Goal: Navigation & Orientation: Find specific page/section

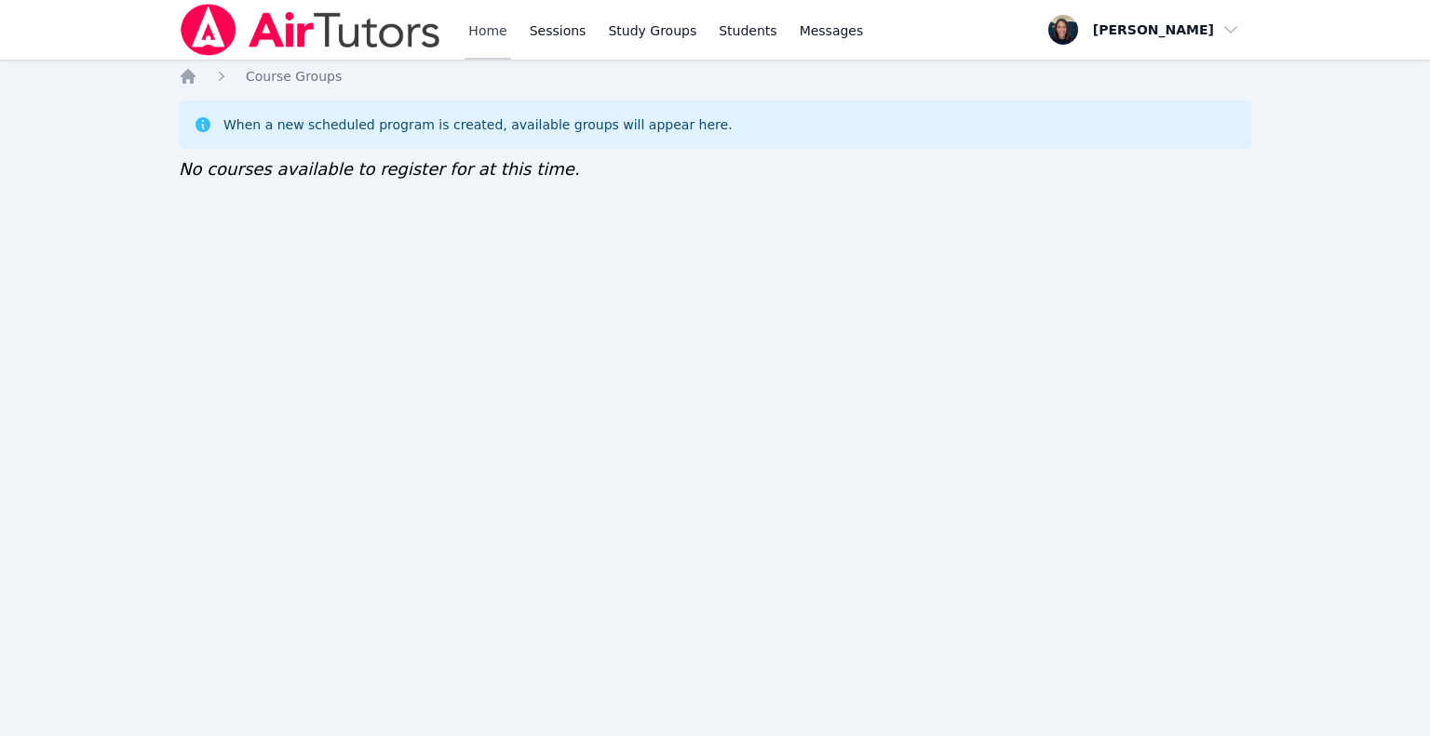
click at [499, 45] on link "Home" at bounding box center [487, 30] width 46 height 60
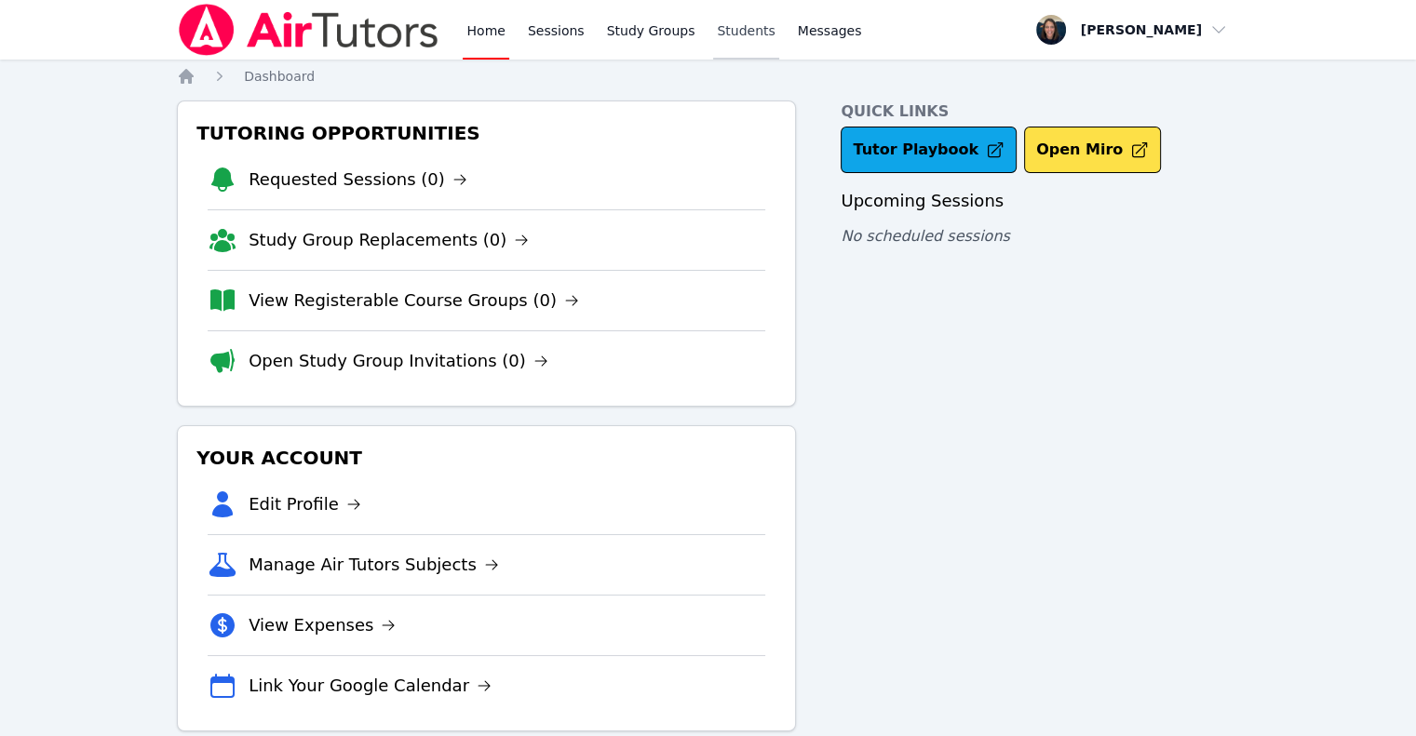
click at [729, 38] on link "Students" at bounding box center [745, 30] width 65 height 60
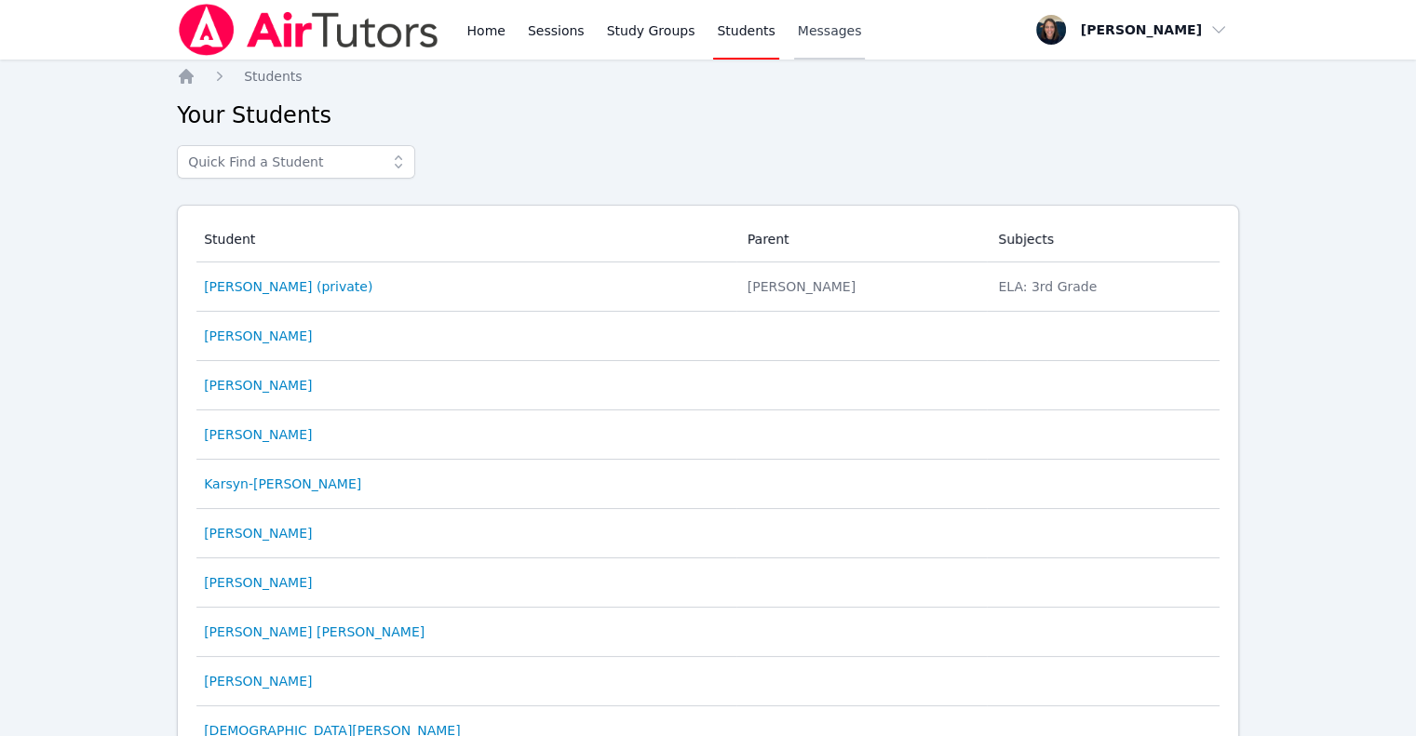
click at [816, 34] on span "Messages" at bounding box center [830, 30] width 64 height 19
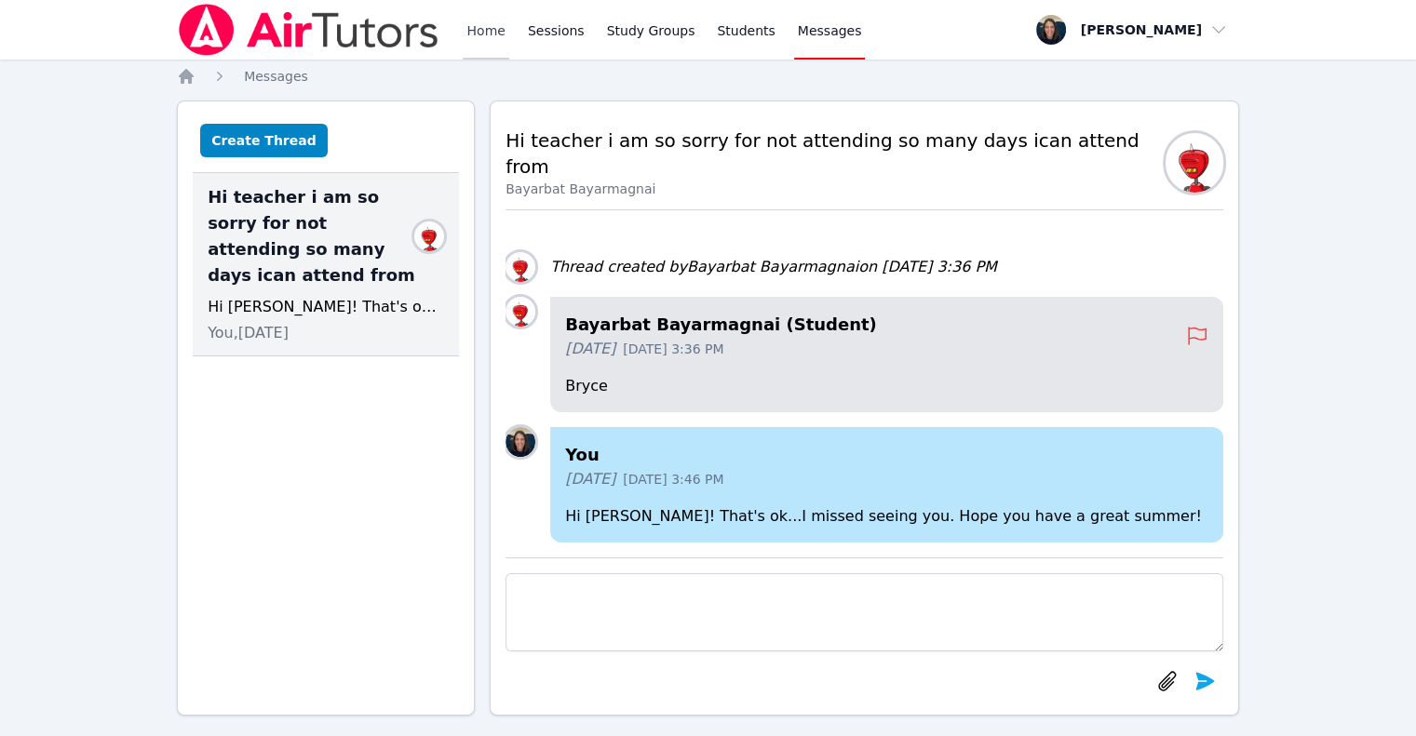
click at [484, 24] on link "Home" at bounding box center [486, 30] width 46 height 60
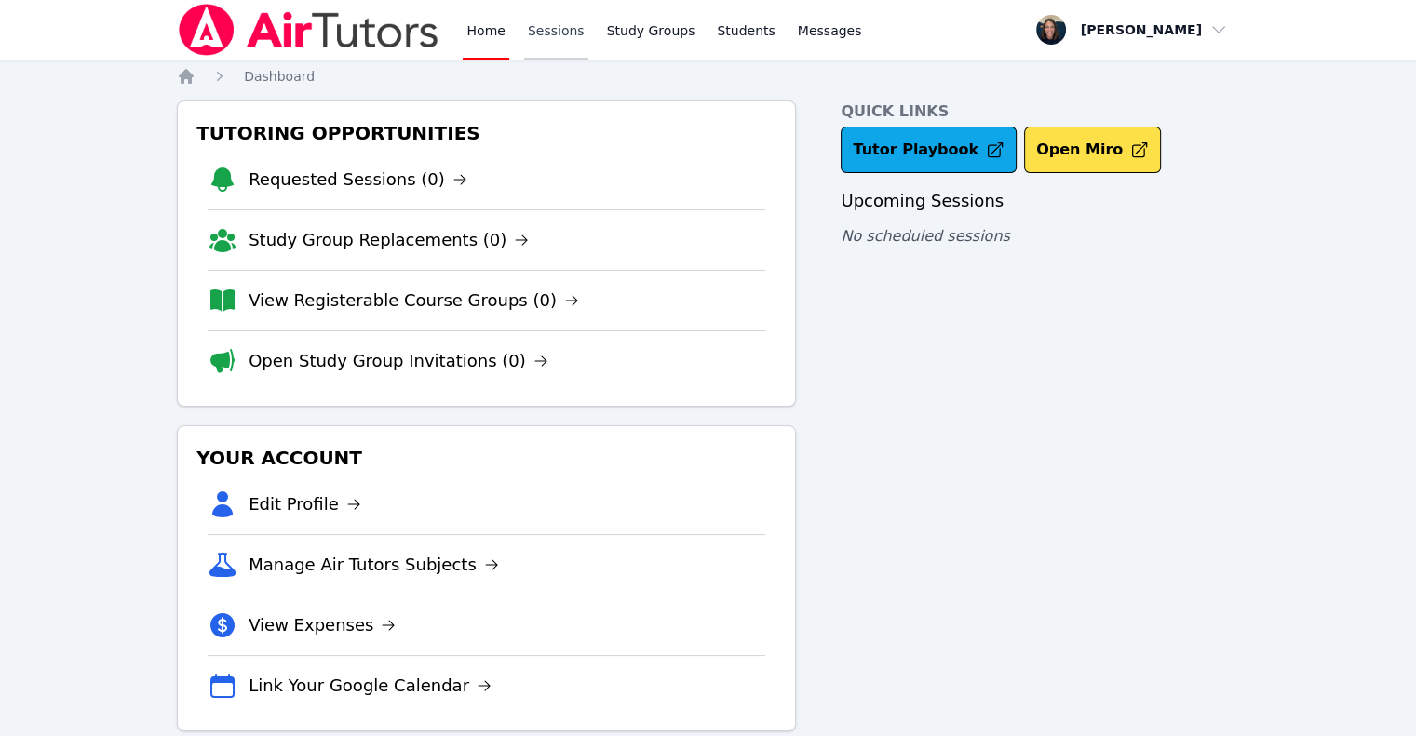
click at [540, 46] on link "Sessions" at bounding box center [556, 30] width 64 height 60
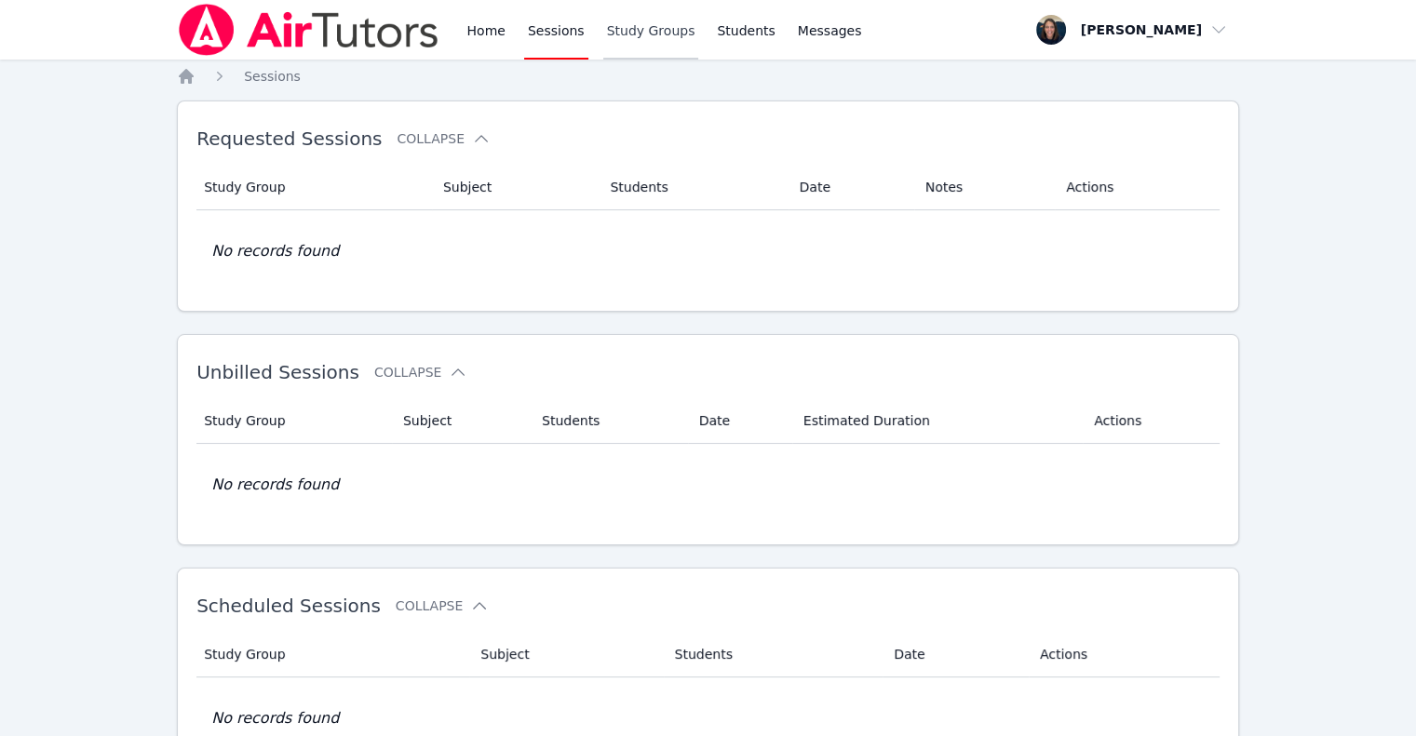
click at [616, 43] on link "Study Groups" at bounding box center [651, 30] width 96 height 60
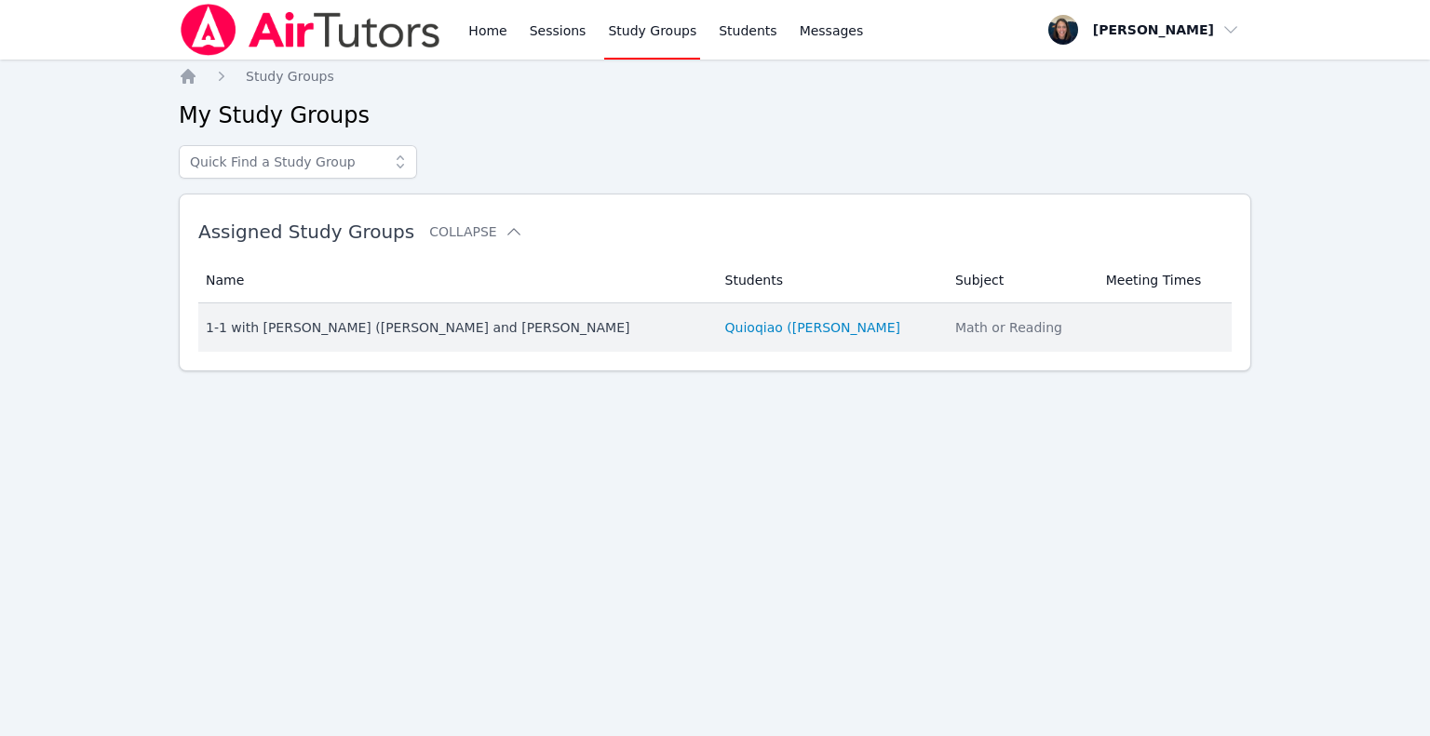
click at [335, 335] on div "1-1 with [PERSON_NAME] ([PERSON_NAME] and [PERSON_NAME]" at bounding box center [454, 327] width 497 height 19
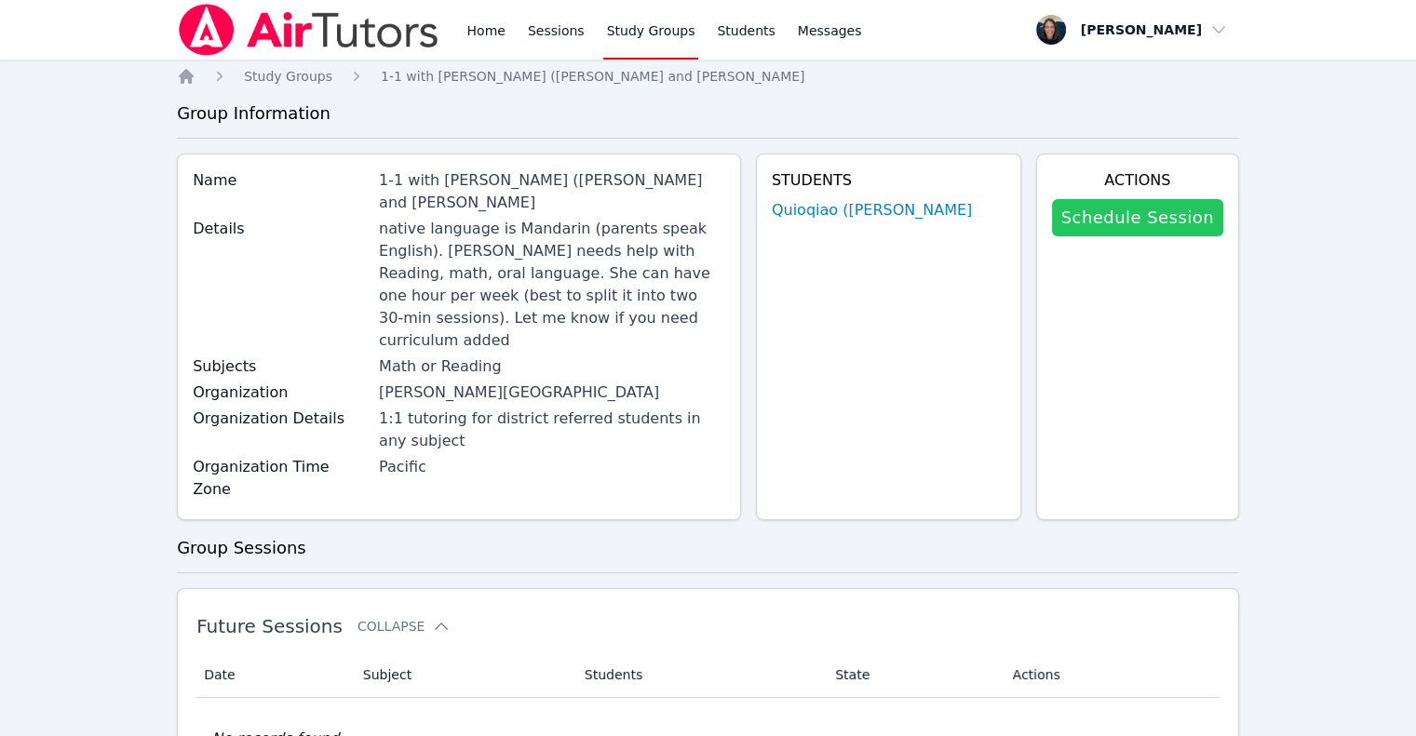
click at [1133, 214] on link "Schedule Session" at bounding box center [1137, 217] width 171 height 37
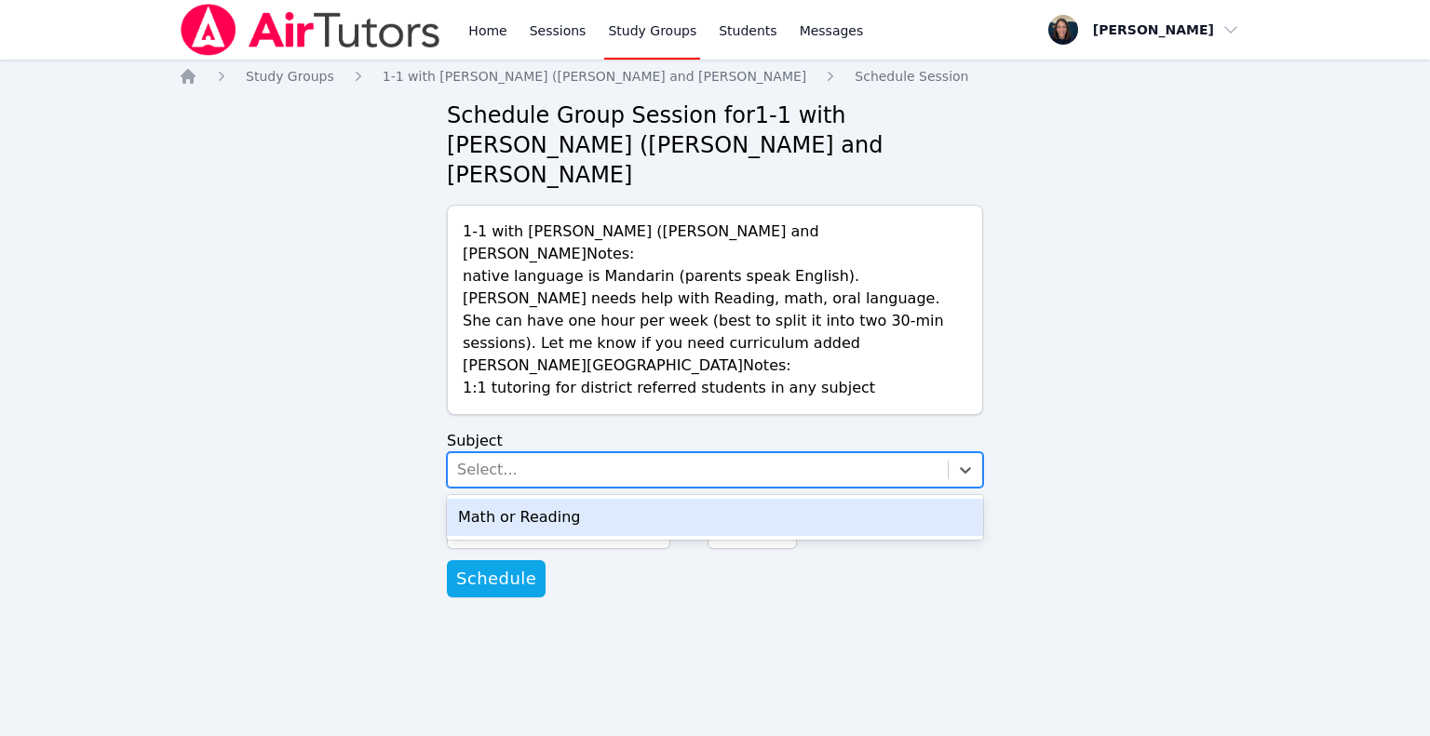
click at [483, 459] on div "Select..." at bounding box center [487, 470] width 60 height 22
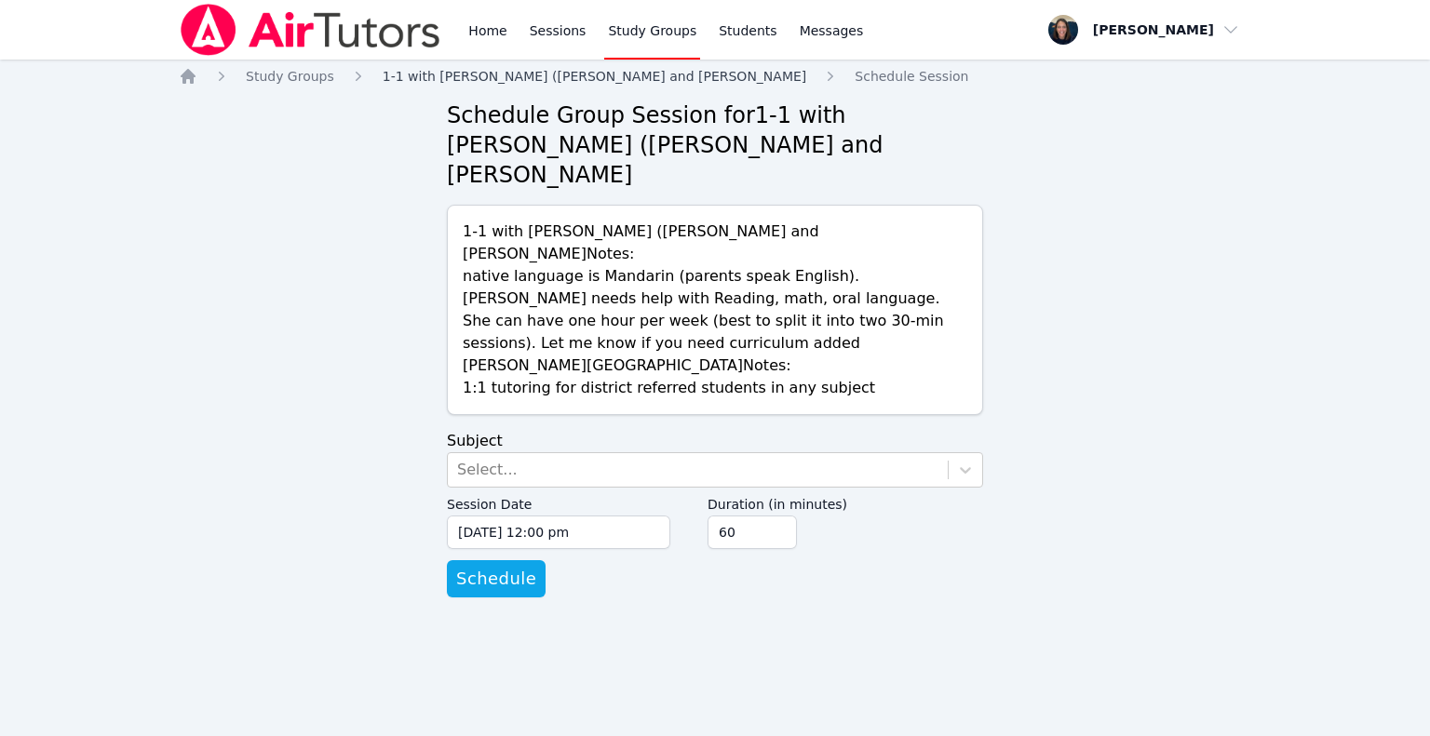
click at [436, 81] on span "1-1 with [PERSON_NAME] ([PERSON_NAME] and [PERSON_NAME]" at bounding box center [595, 76] width 424 height 15
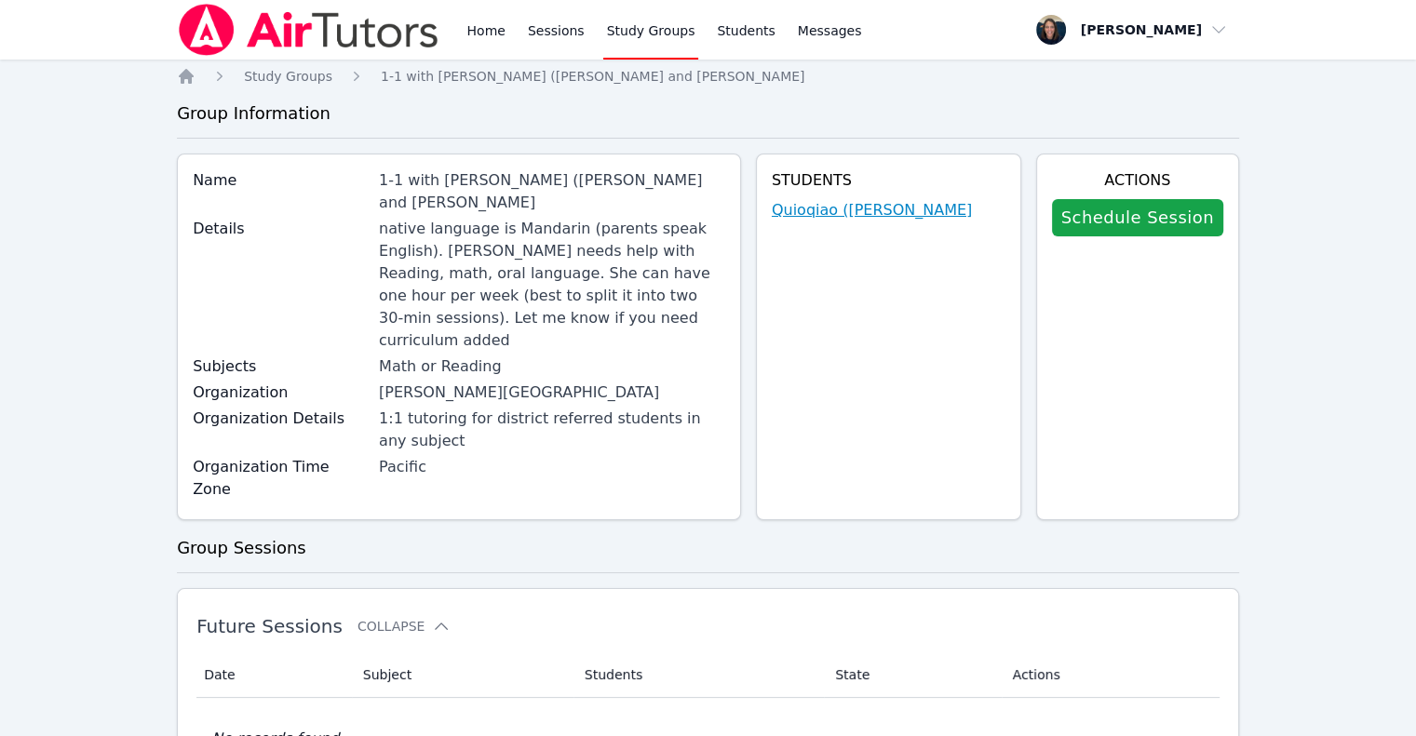
click at [875, 221] on link "Quioqiao ([PERSON_NAME]" at bounding box center [872, 210] width 200 height 22
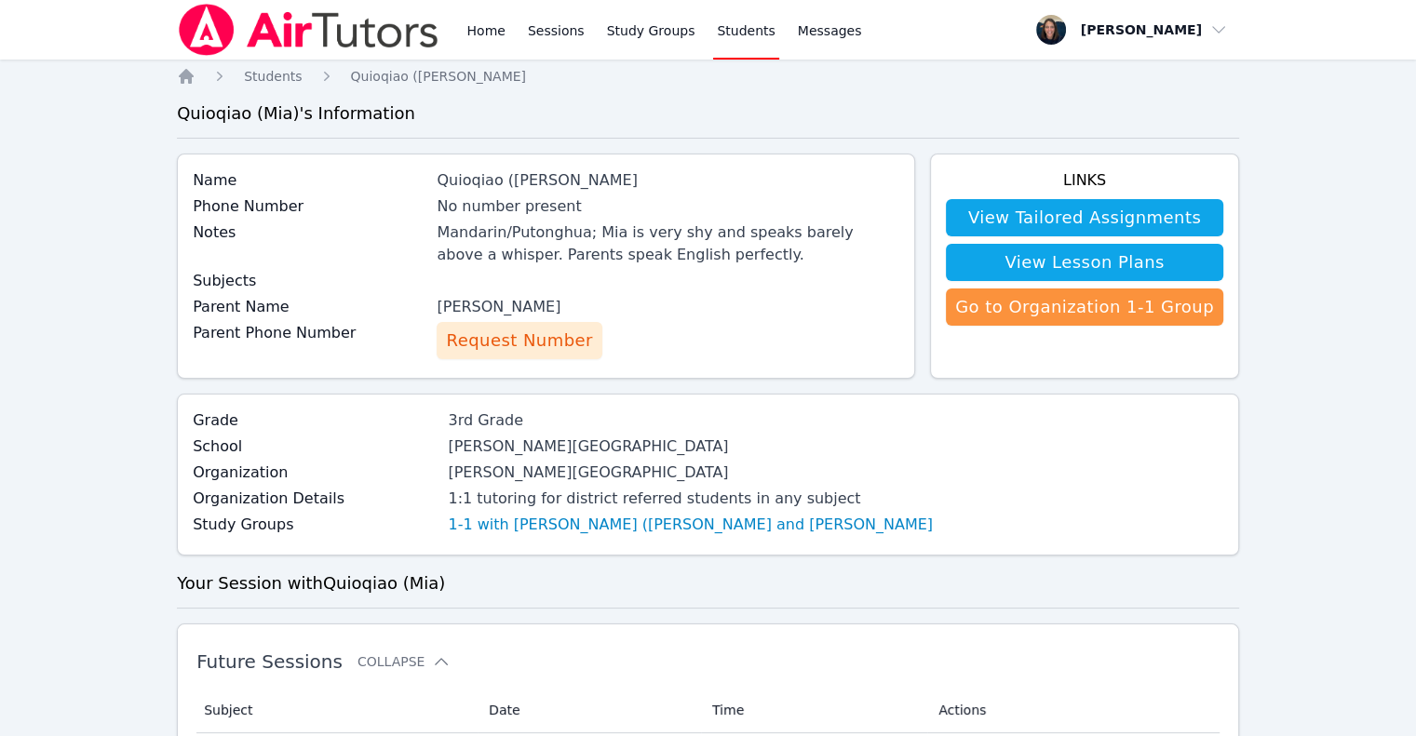
click at [485, 335] on span "Request Number" at bounding box center [519, 341] width 146 height 26
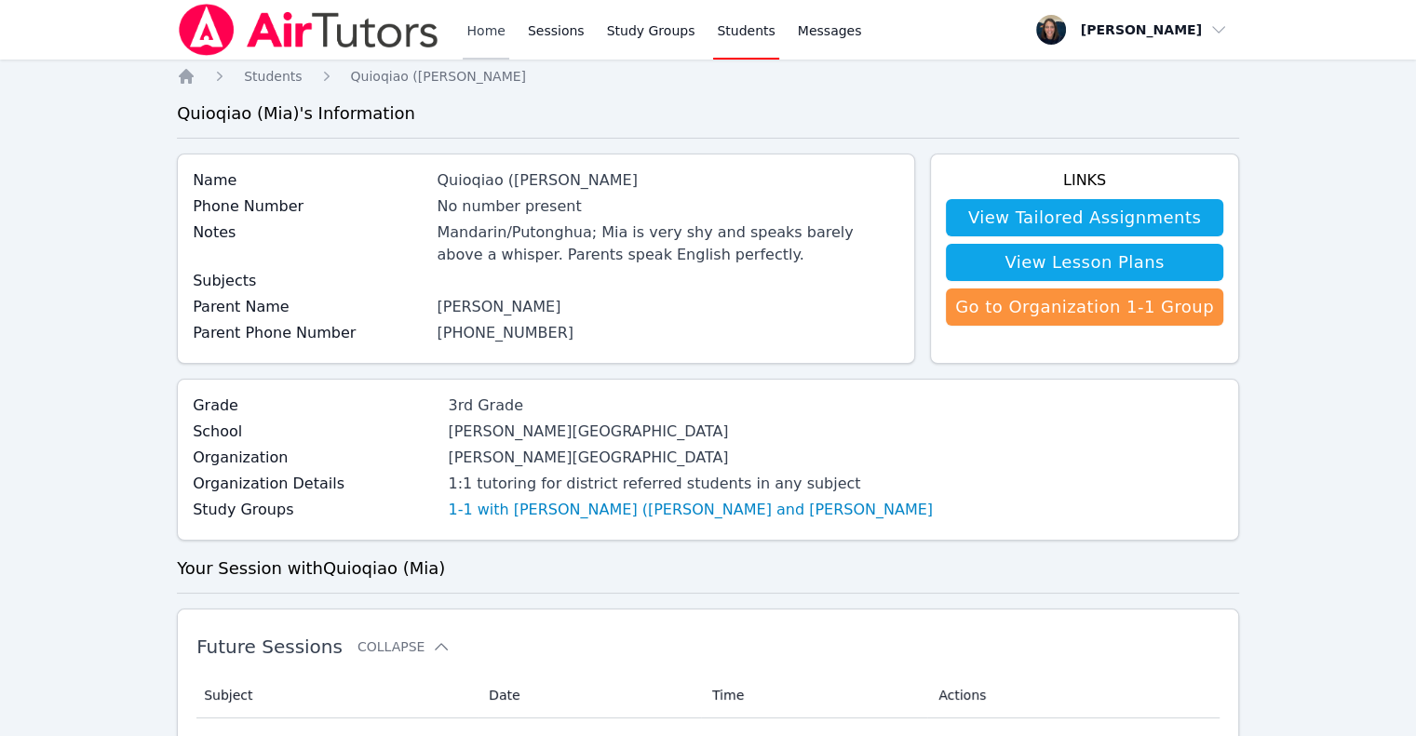
click at [495, 21] on link "Home" at bounding box center [486, 30] width 46 height 60
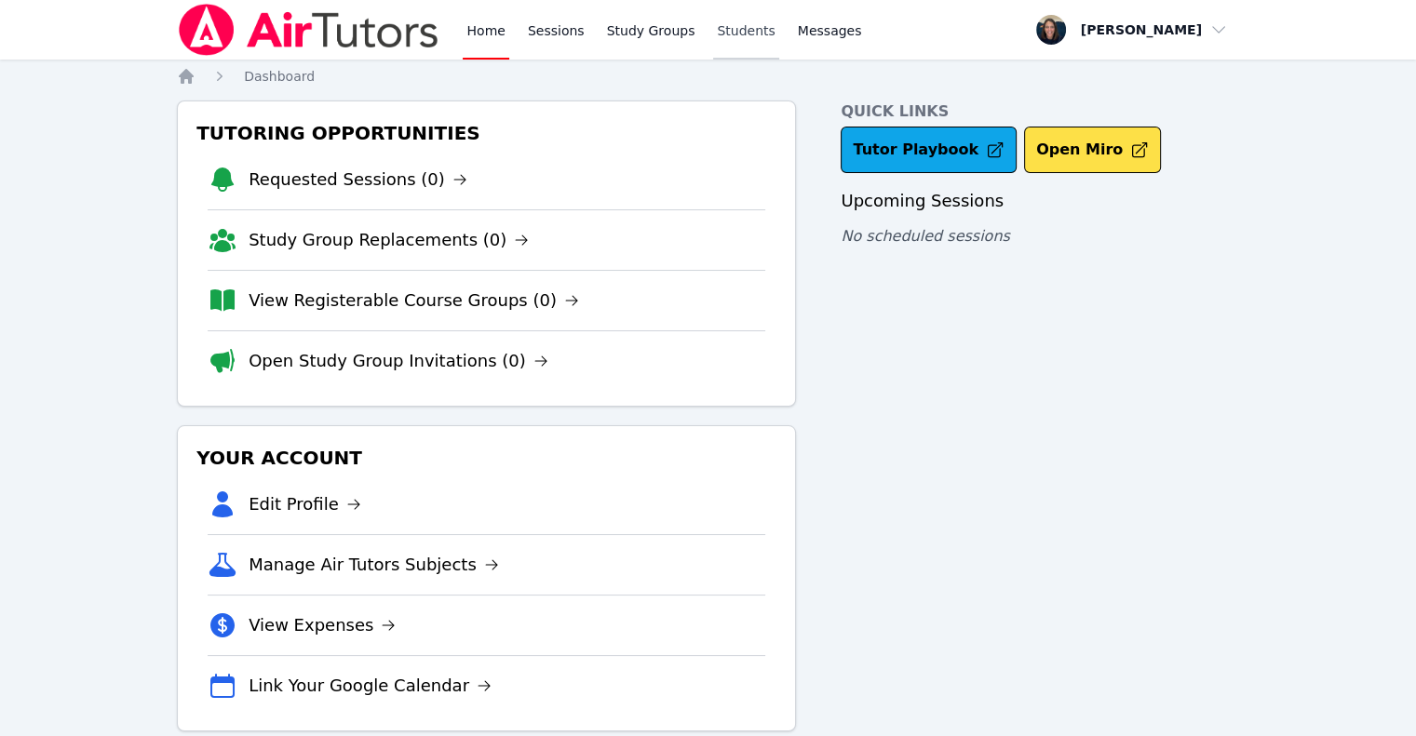
click at [725, 34] on link "Students" at bounding box center [745, 30] width 65 height 60
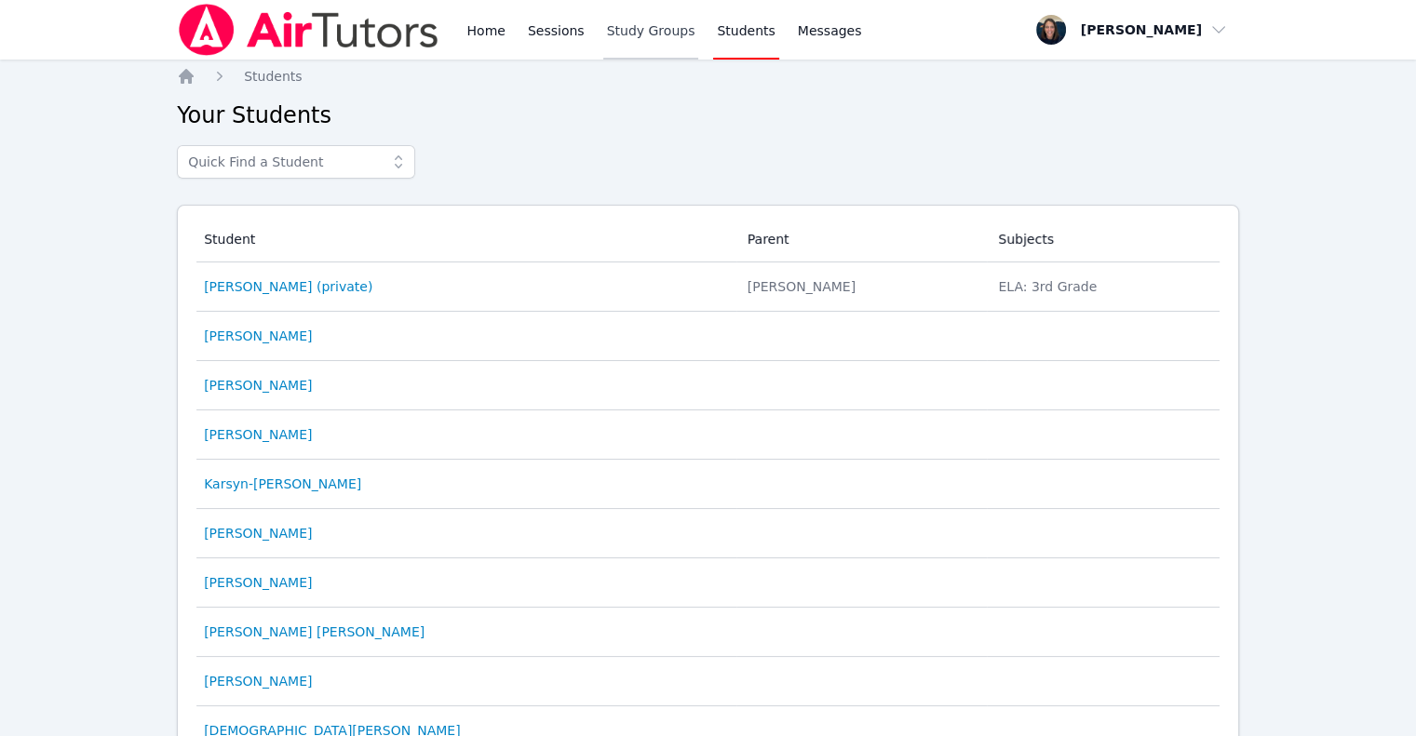
click at [603, 34] on link "Study Groups" at bounding box center [651, 30] width 96 height 60
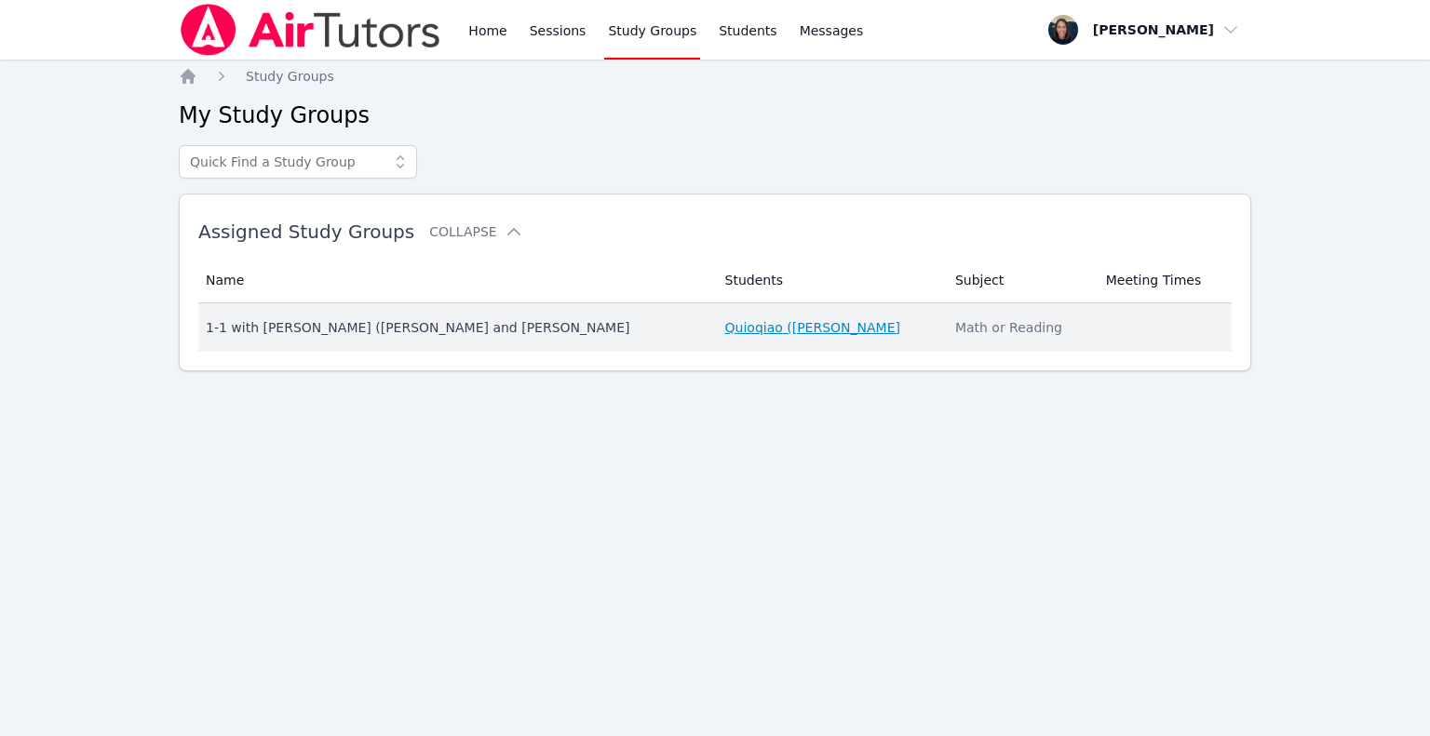
click at [725, 329] on link "Quioqiao ([PERSON_NAME]" at bounding box center [812, 327] width 175 height 19
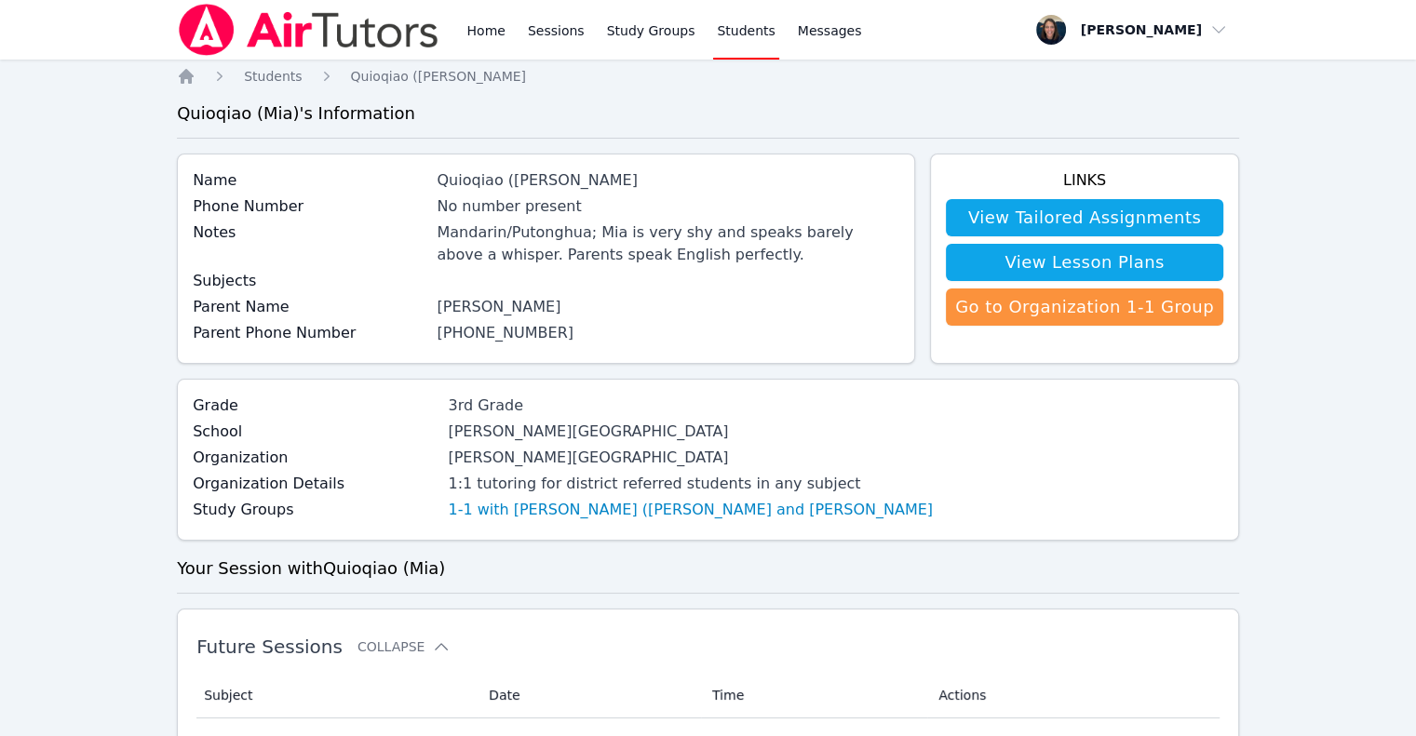
click at [507, 30] on div "Home Sessions Study Groups Students Messages" at bounding box center [664, 30] width 402 height 60
click at [500, 30] on link "Home" at bounding box center [486, 30] width 46 height 60
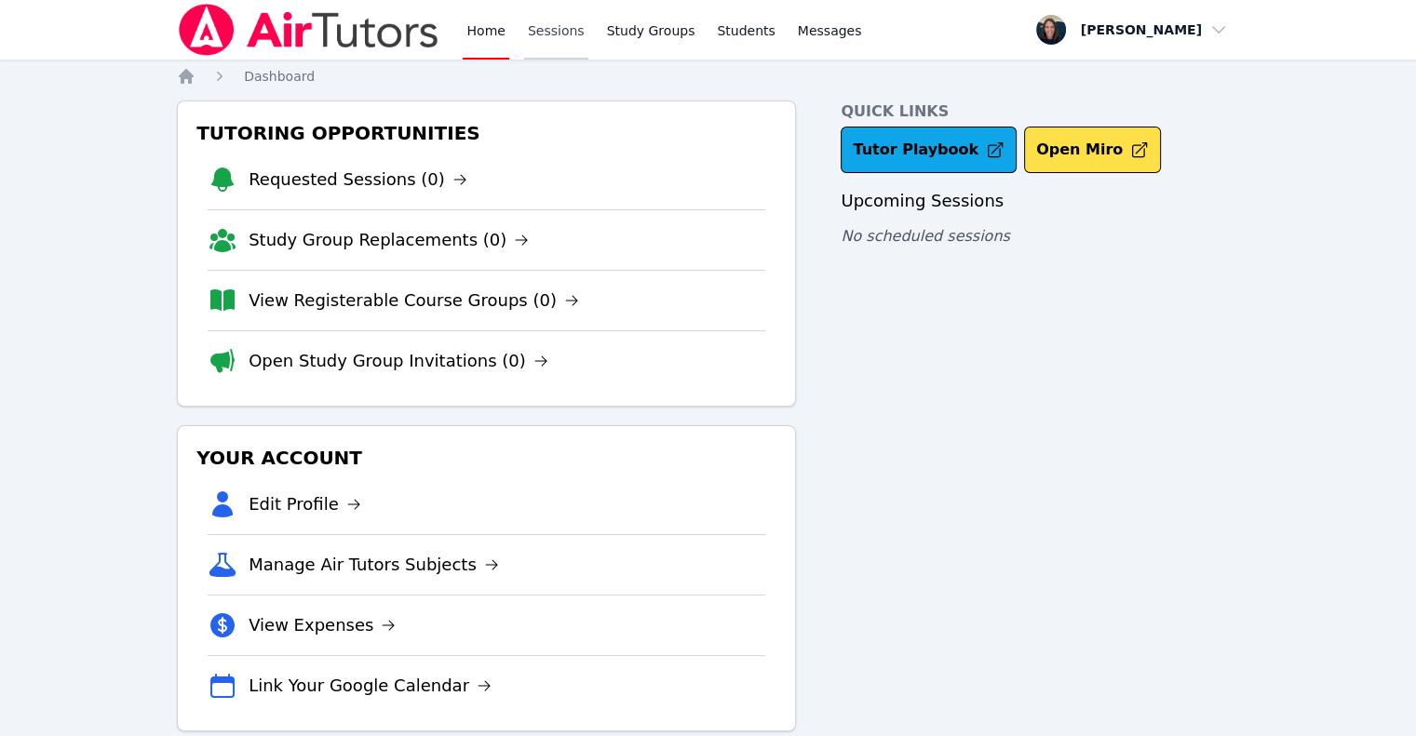
click at [552, 36] on link "Sessions" at bounding box center [556, 30] width 64 height 60
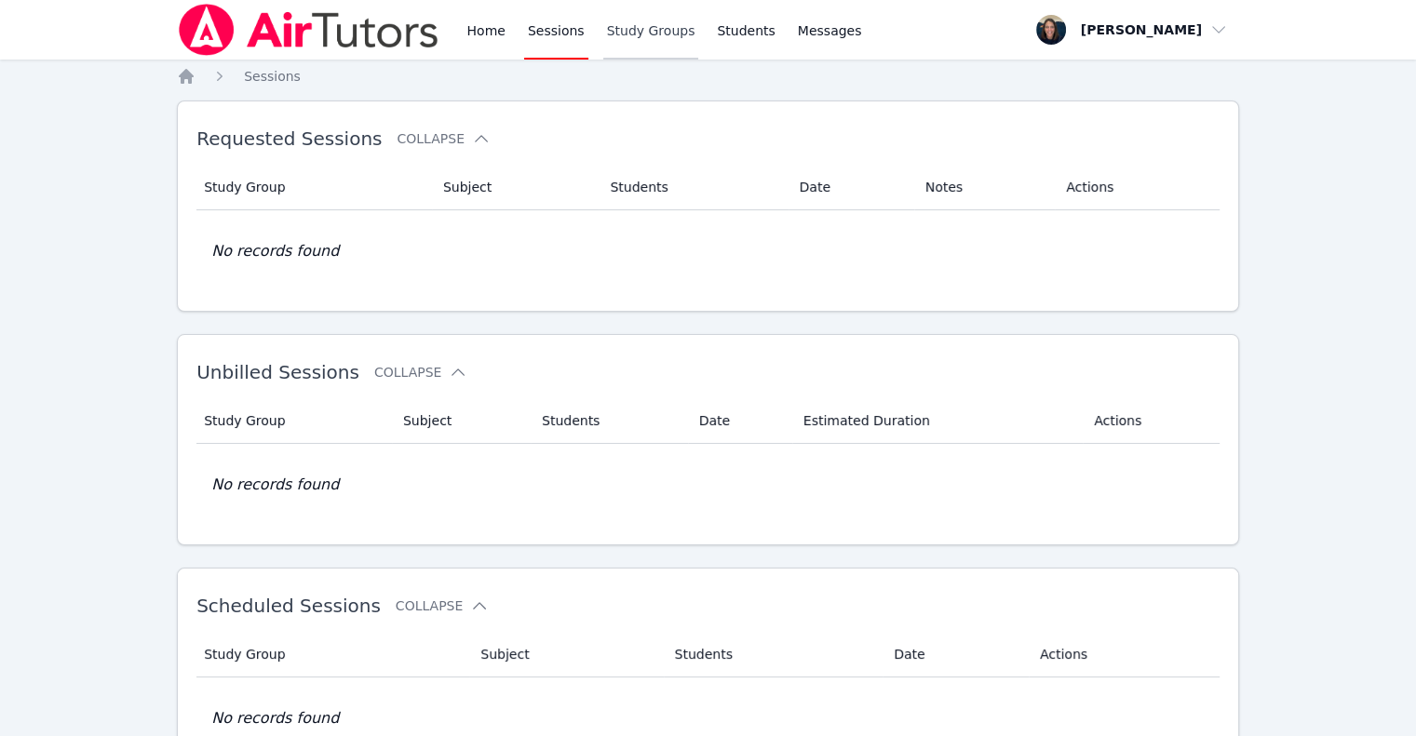
click at [603, 35] on link "Study Groups" at bounding box center [651, 30] width 96 height 60
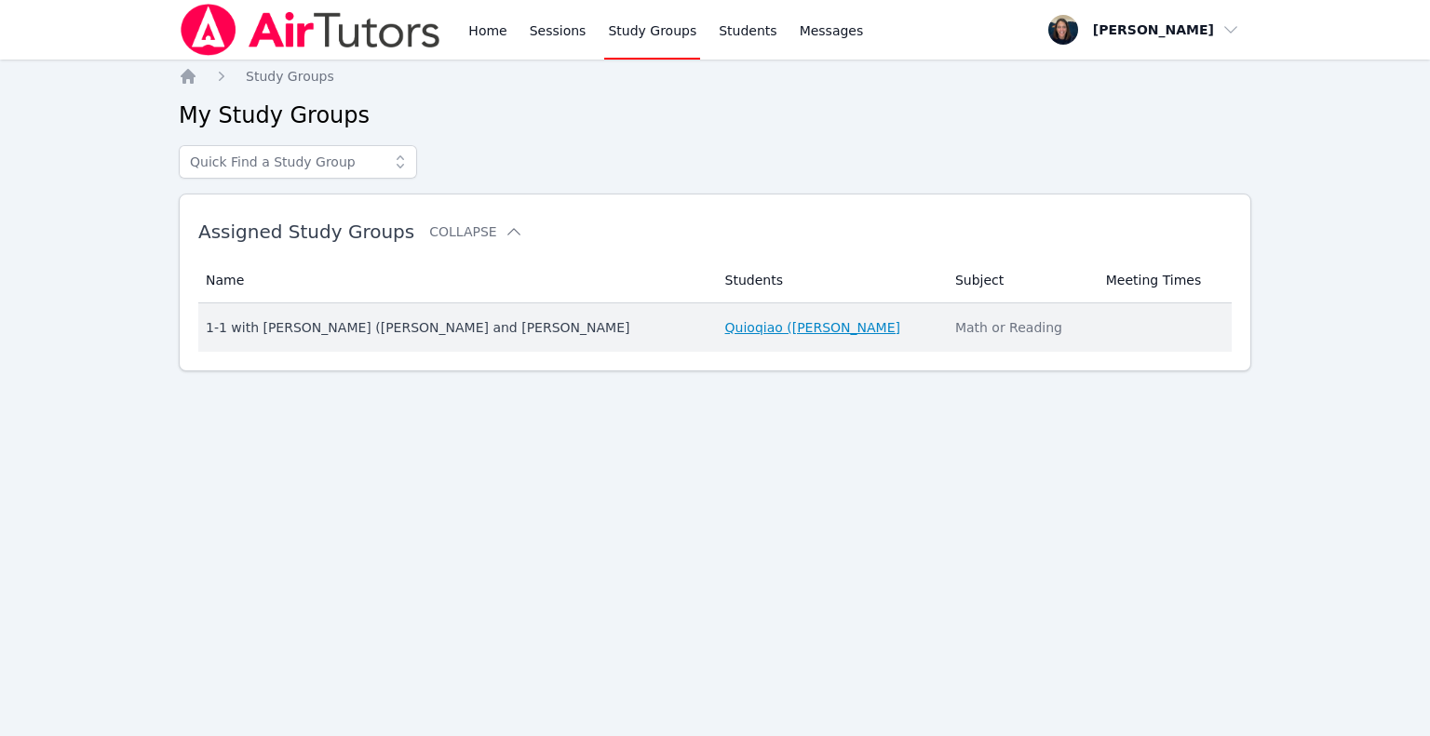
click at [725, 319] on link "Quioqiao ([PERSON_NAME]" at bounding box center [812, 327] width 175 height 19
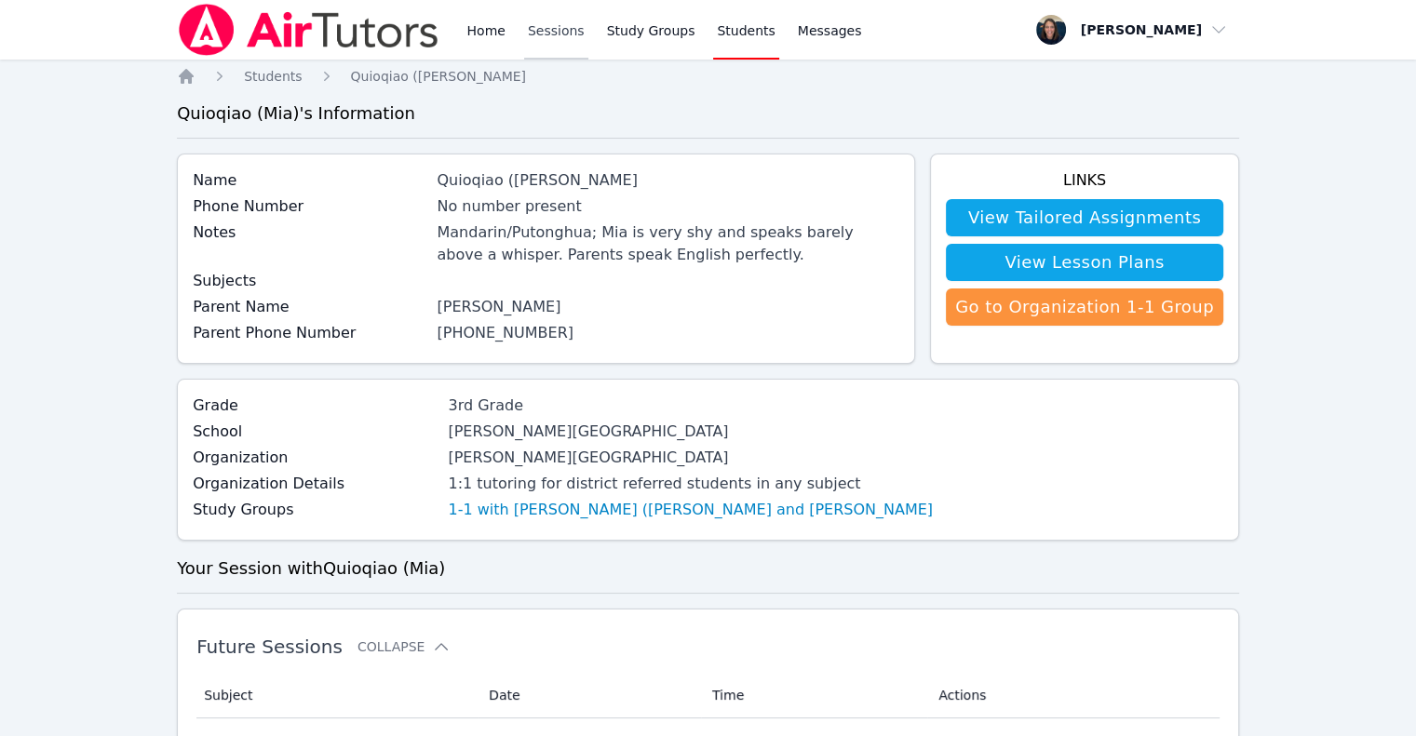
click at [547, 49] on link "Sessions" at bounding box center [556, 30] width 64 height 60
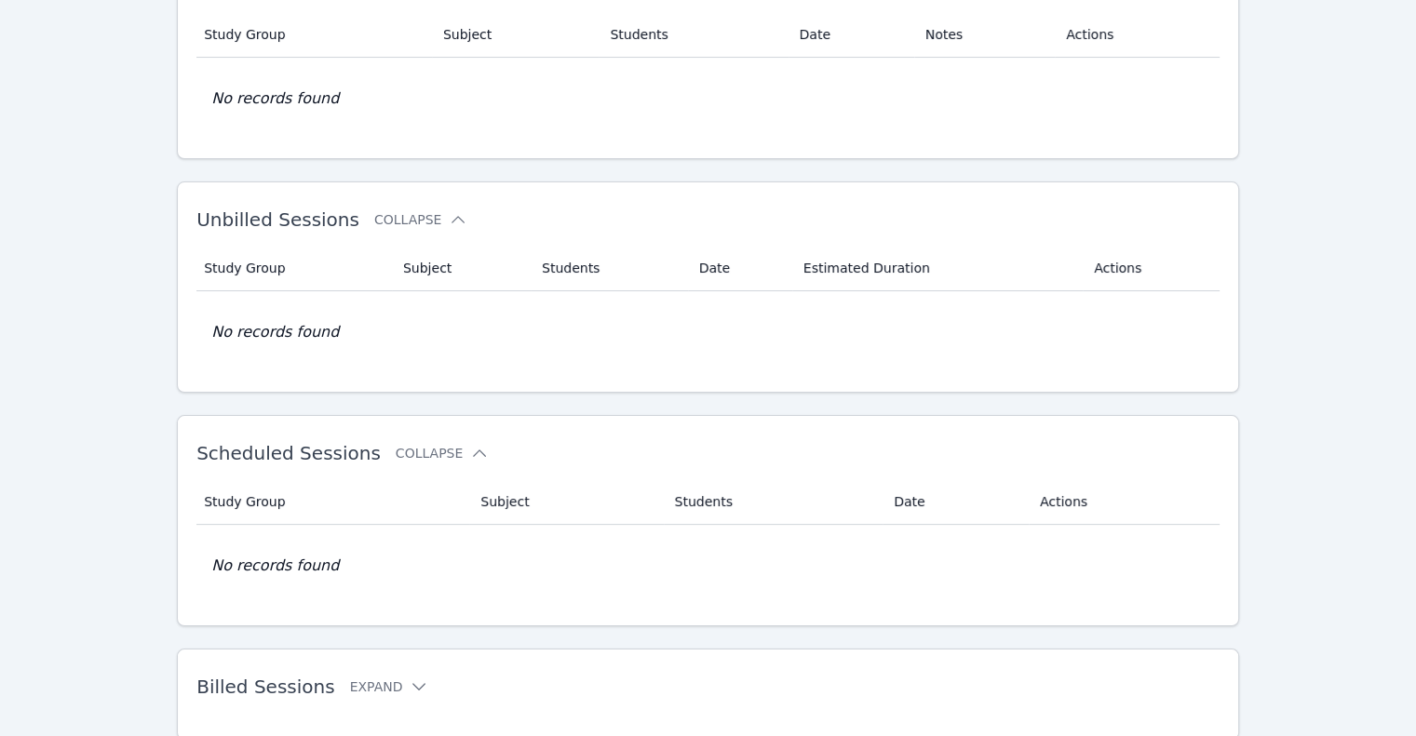
scroll to position [213, 0]
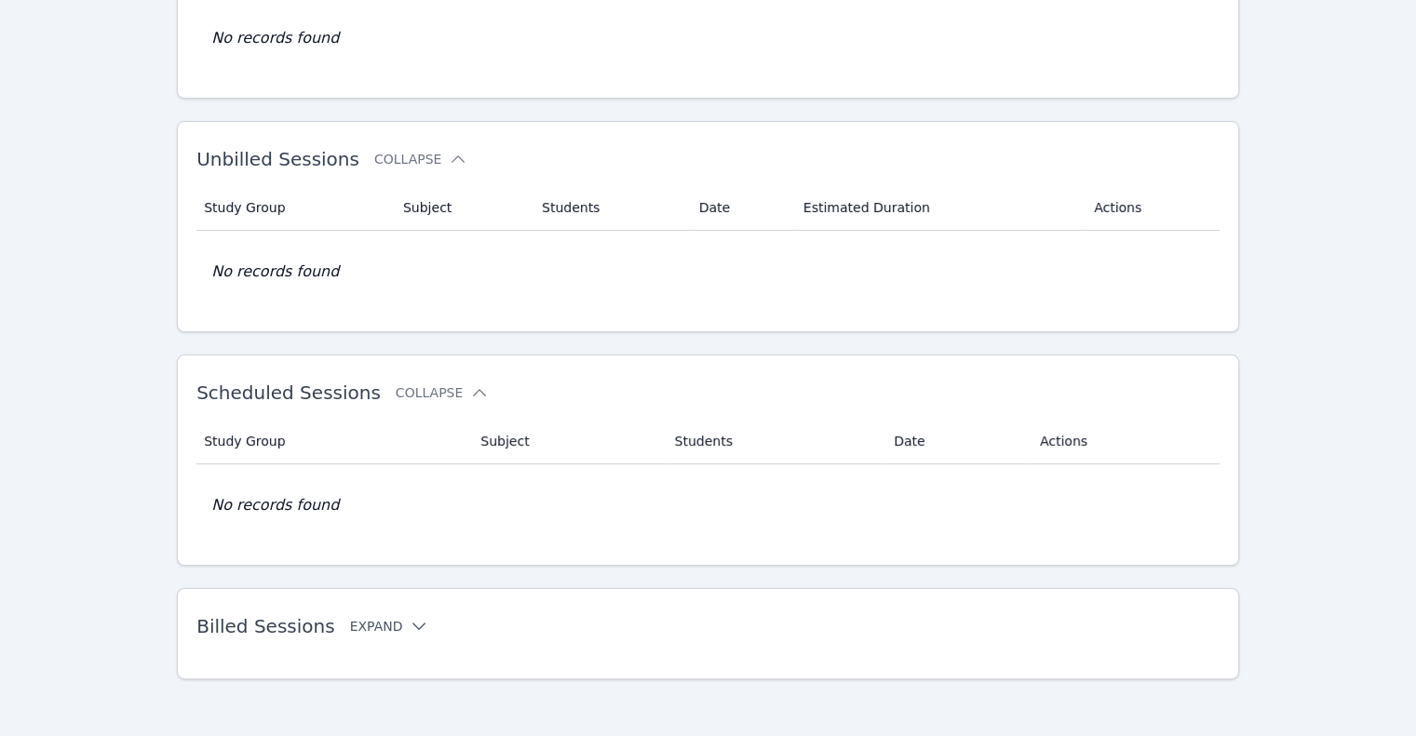
click at [362, 624] on button "Expand" at bounding box center [389, 626] width 79 height 19
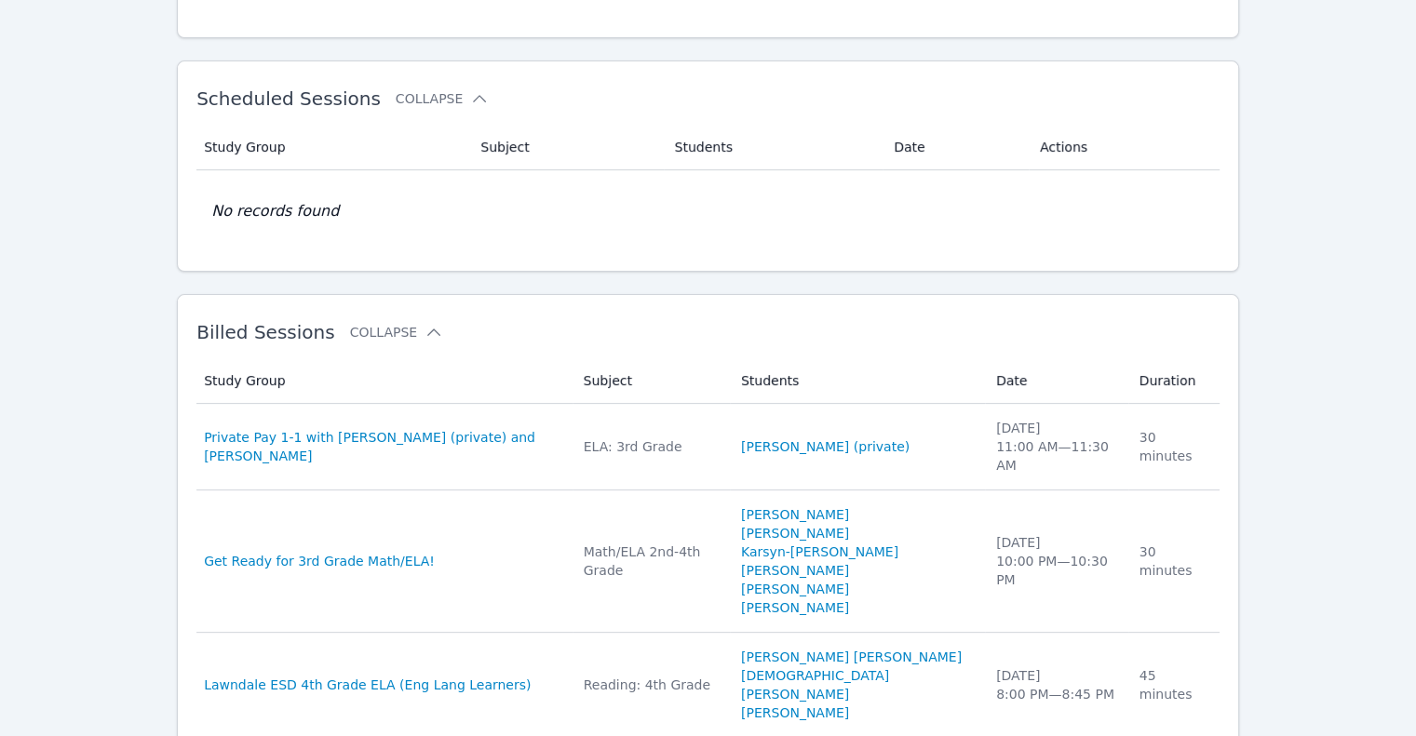
scroll to position [548, 0]
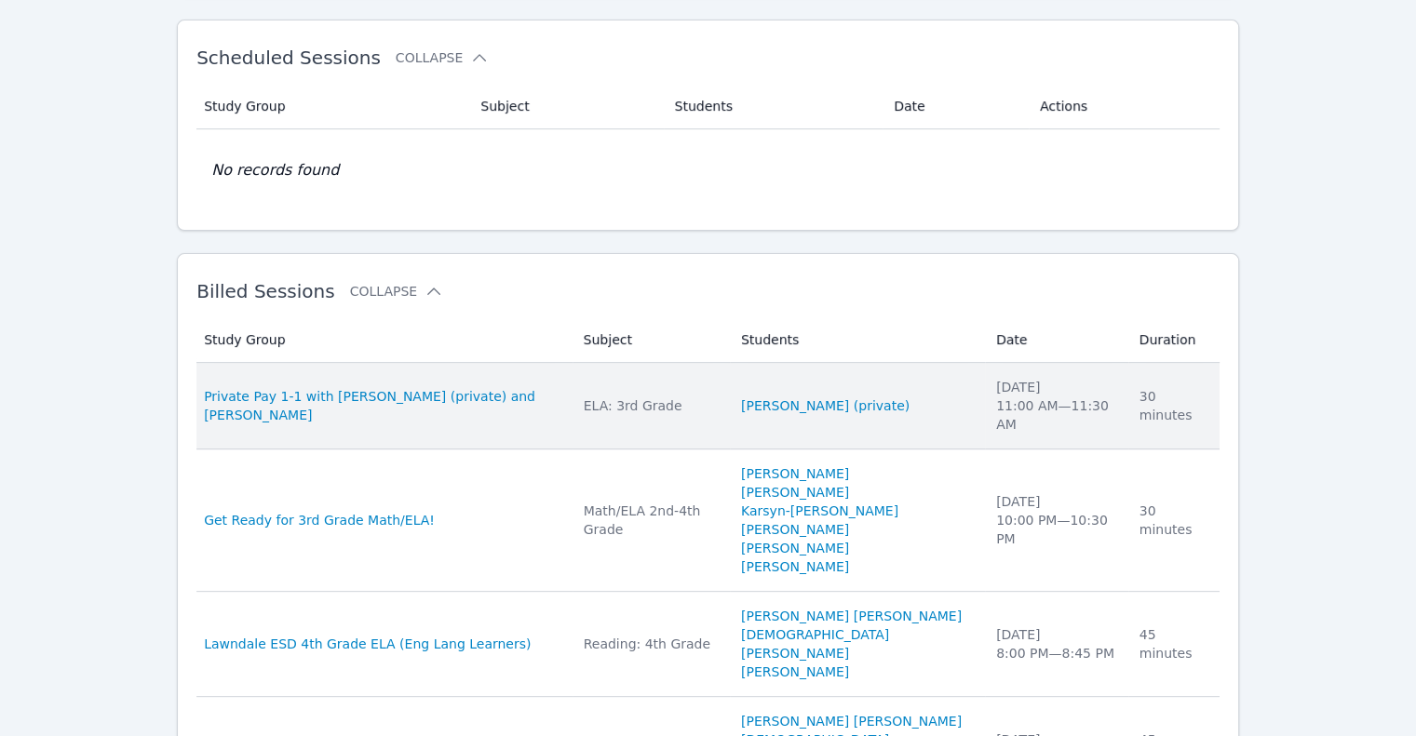
click at [518, 407] on td "Study Group Private Pay 1-1 with Owen Logan (private) and Melissa Hammer" at bounding box center [383, 406] width 375 height 87
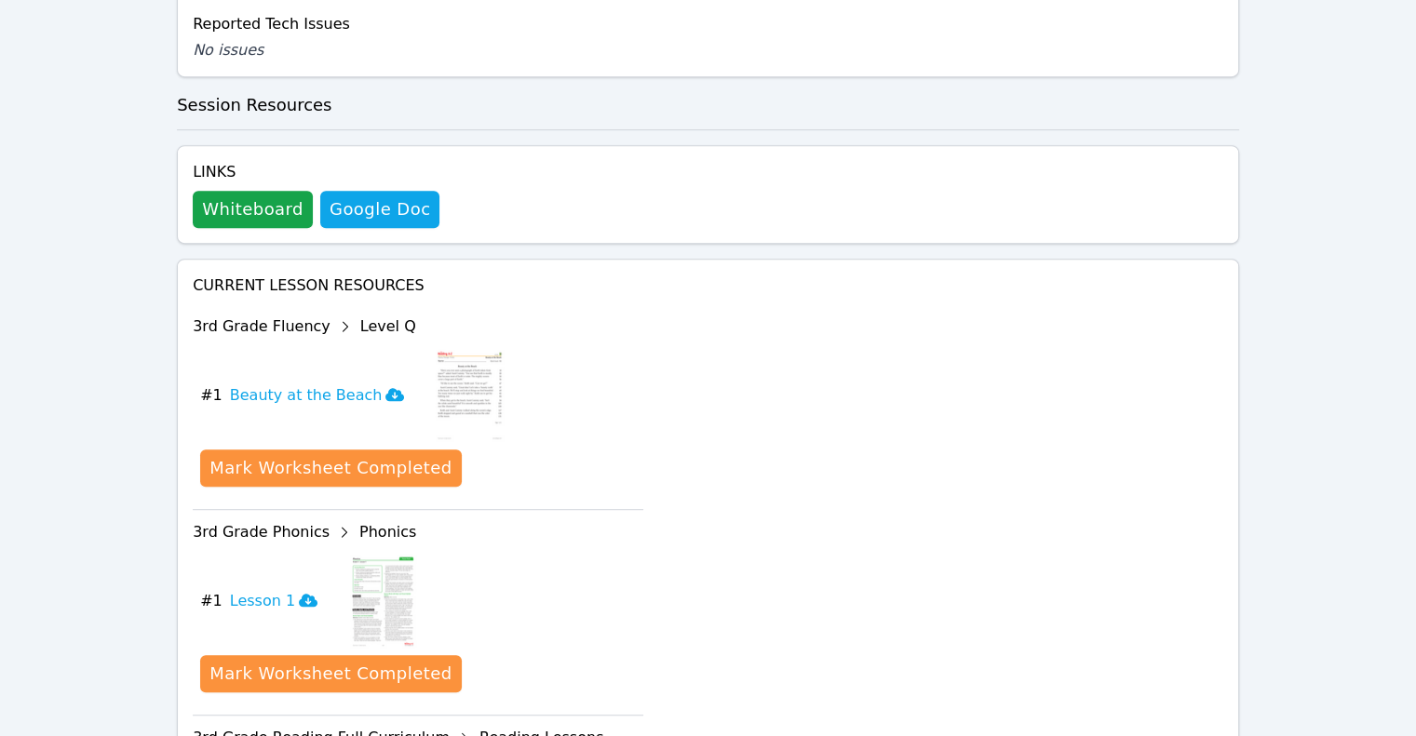
scroll to position [964, 0]
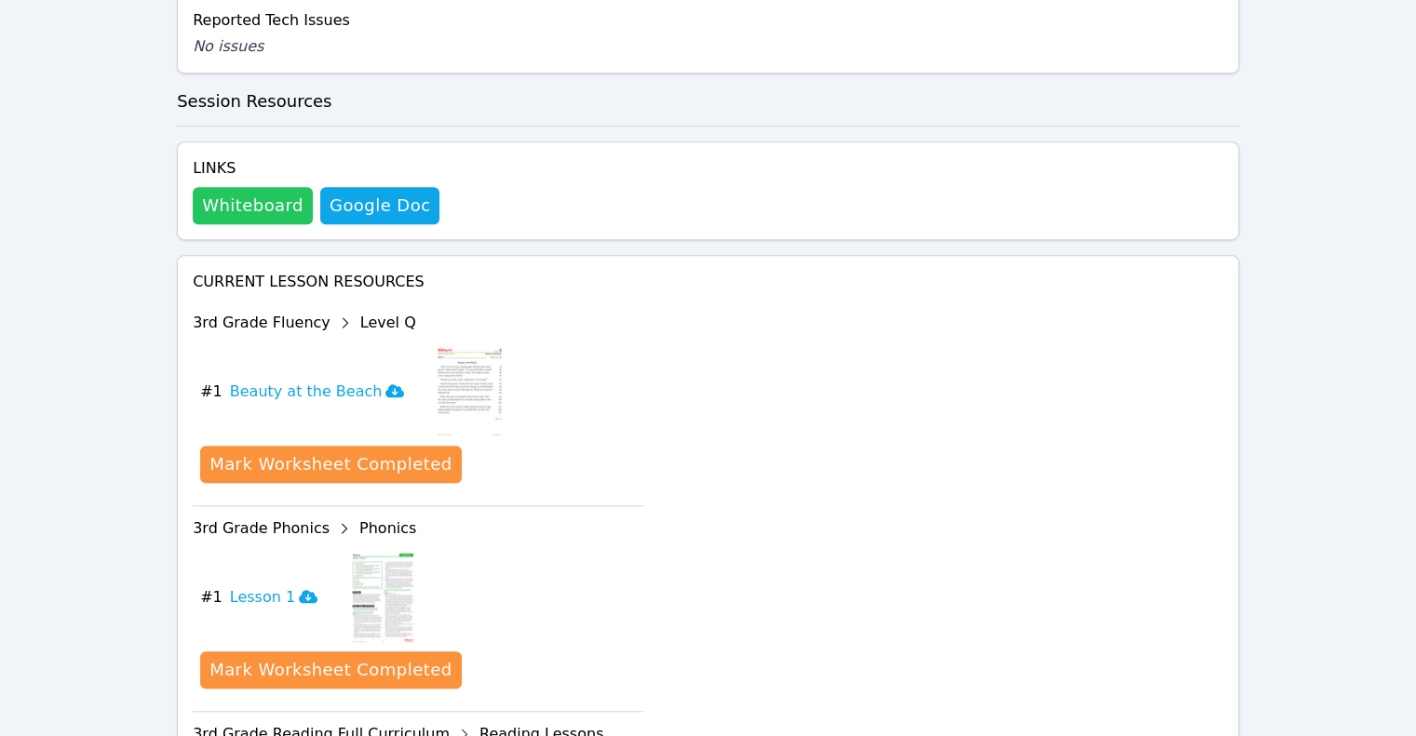
click at [253, 187] on button "Whiteboard" at bounding box center [253, 205] width 120 height 37
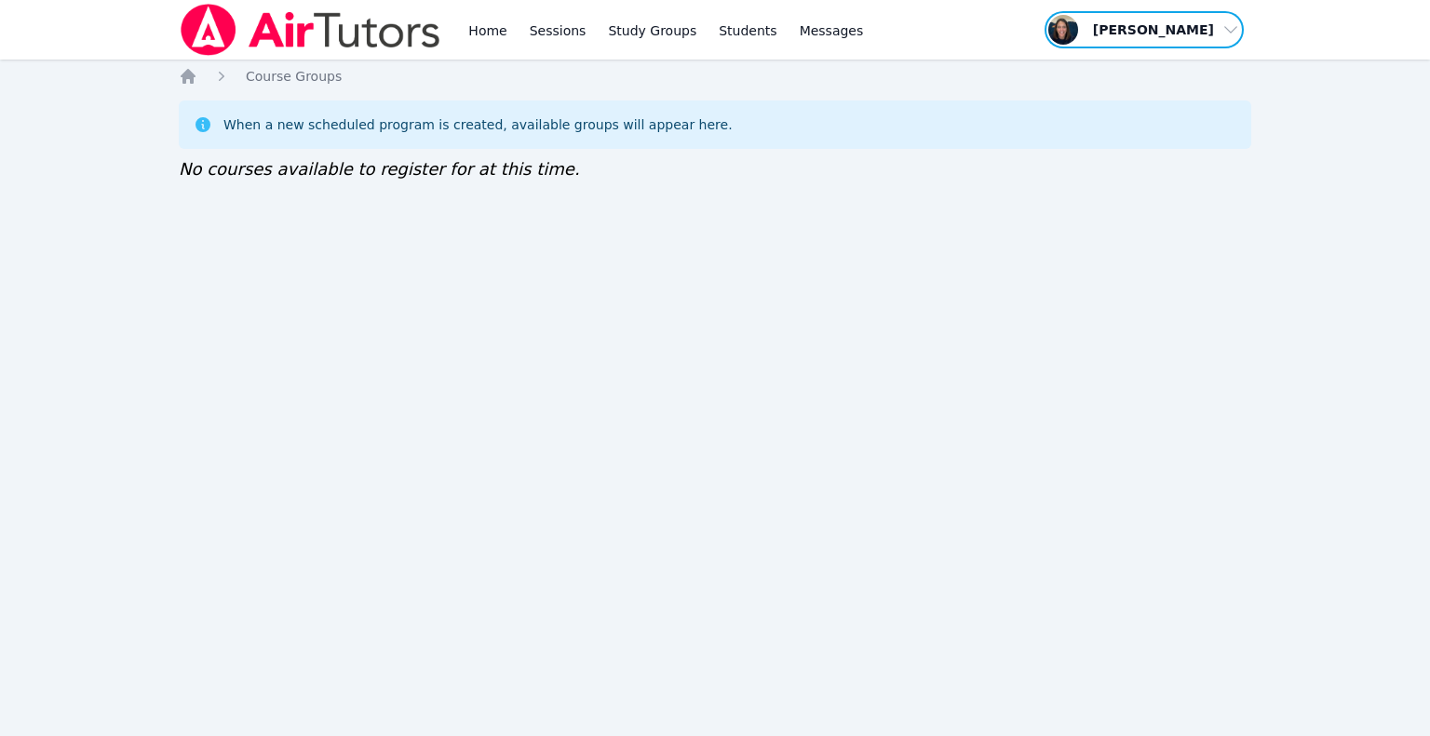
click at [1199, 26] on span "button" at bounding box center [1143, 29] width 203 height 41
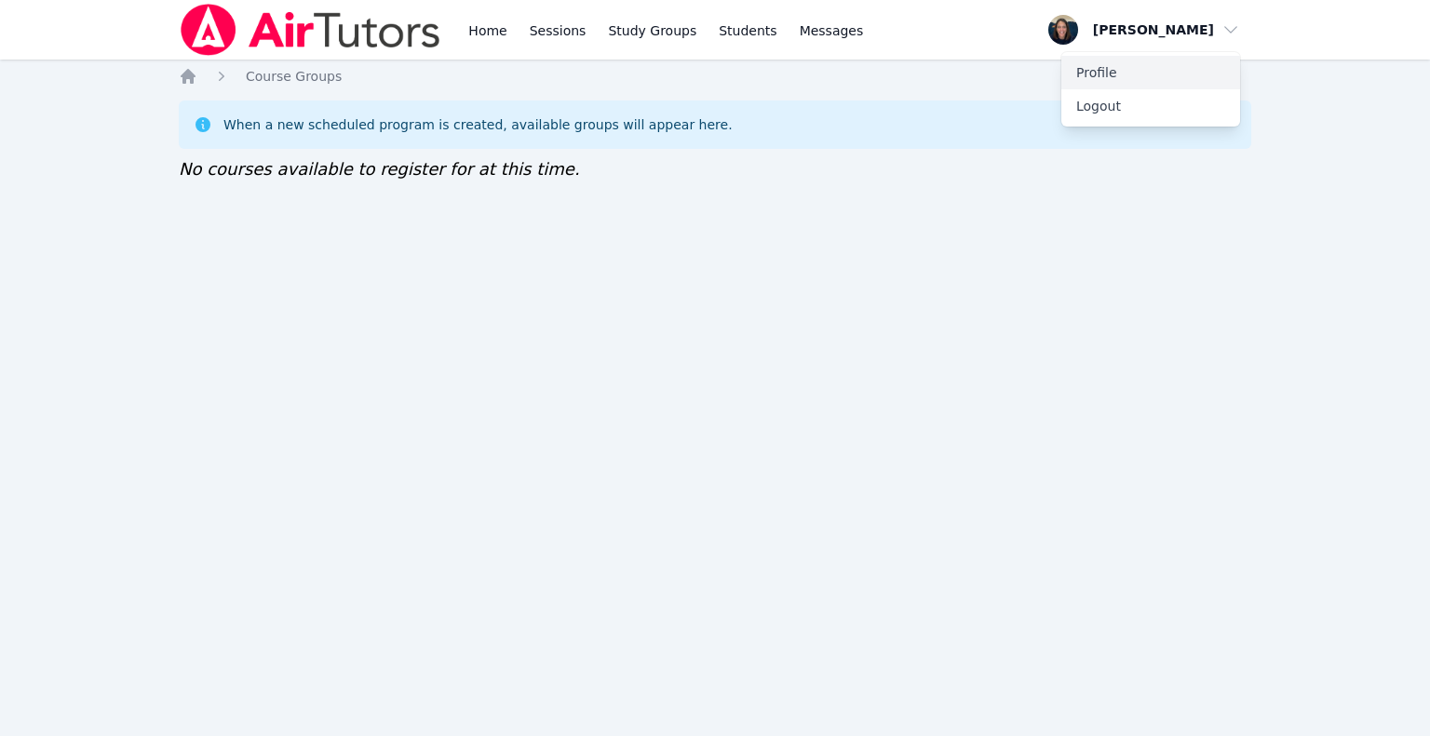
click at [1158, 67] on link "Profile" at bounding box center [1150, 73] width 179 height 34
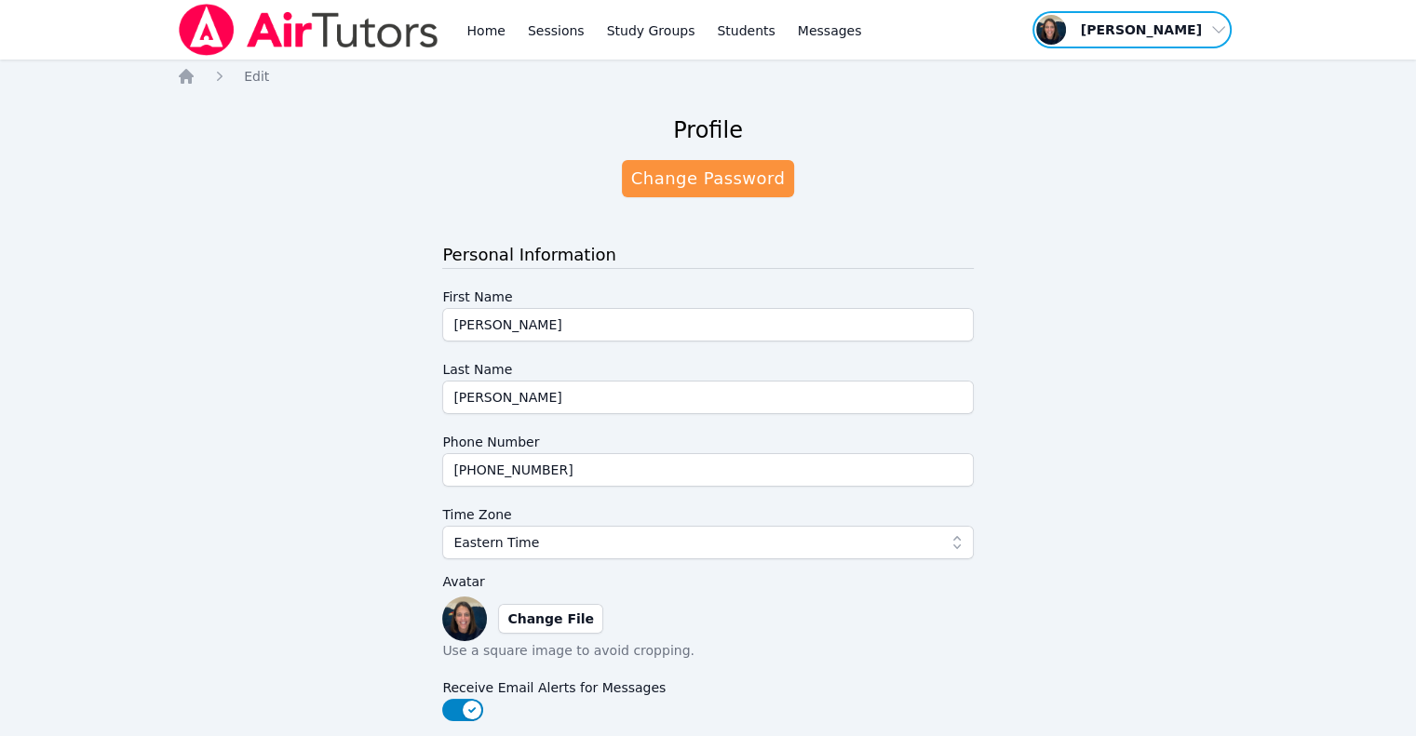
click at [1196, 29] on span "button" at bounding box center [1131, 29] width 203 height 41
click at [1108, 66] on link "Profile" at bounding box center [1138, 73] width 179 height 34
click at [491, 34] on link "Home" at bounding box center [486, 30] width 46 height 60
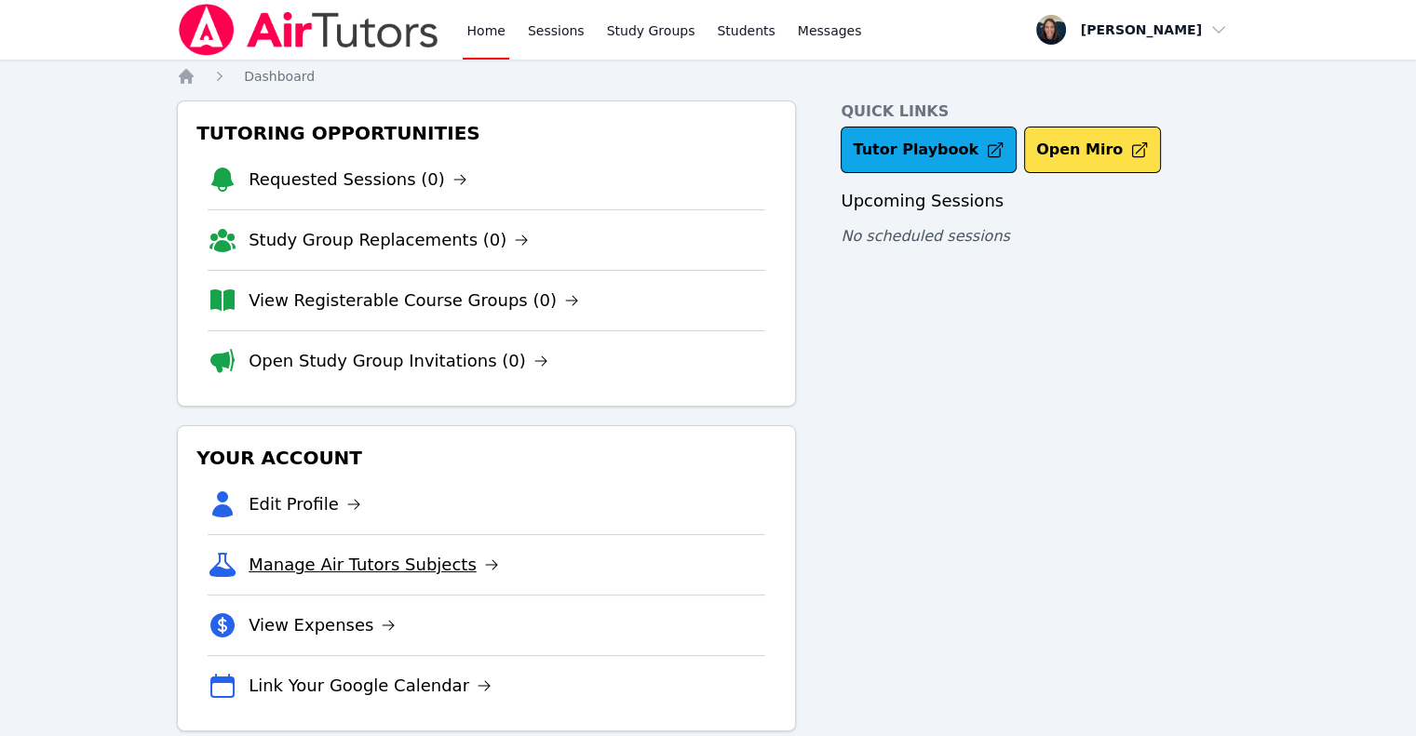
click at [402, 563] on link "Manage Air Tutors Subjects" at bounding box center [373, 565] width 250 height 26
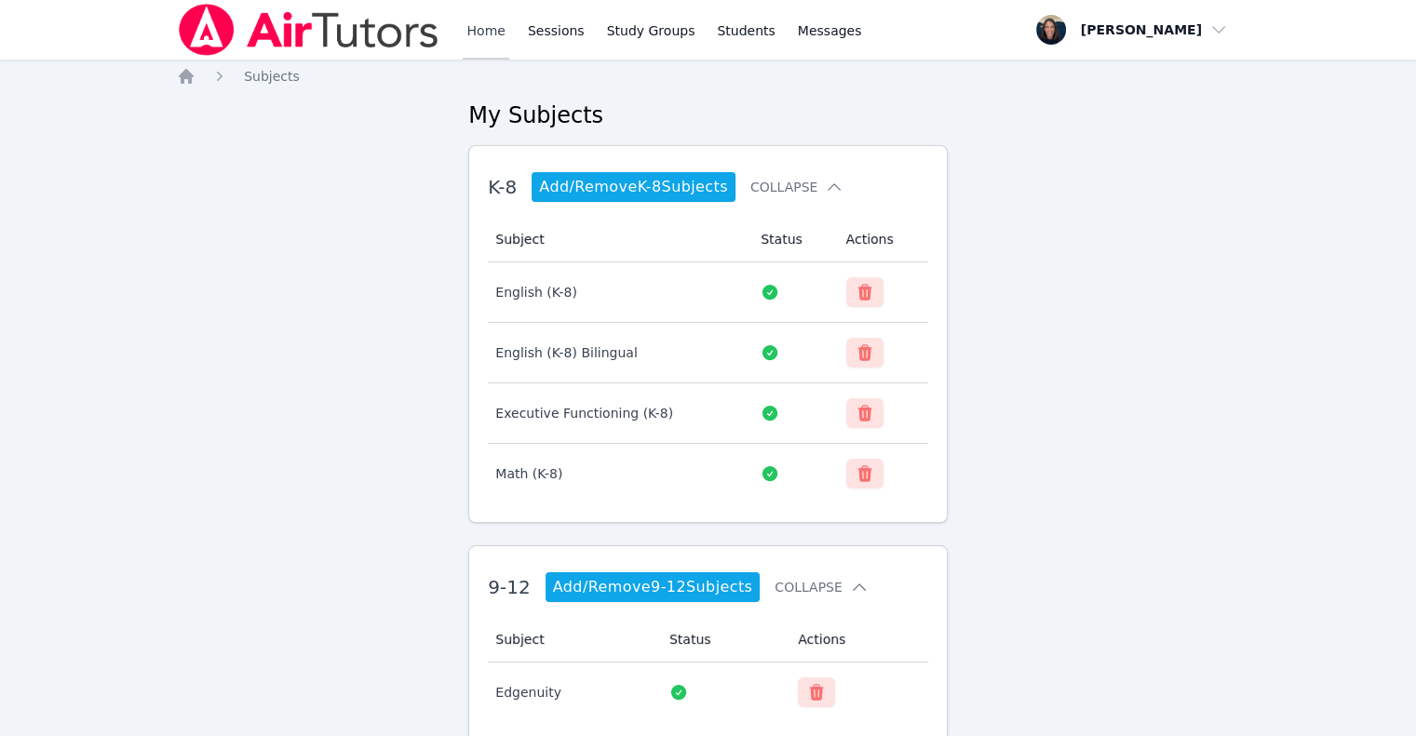
click at [490, 21] on link "Home" at bounding box center [486, 30] width 46 height 60
